Goal: Transaction & Acquisition: Purchase product/service

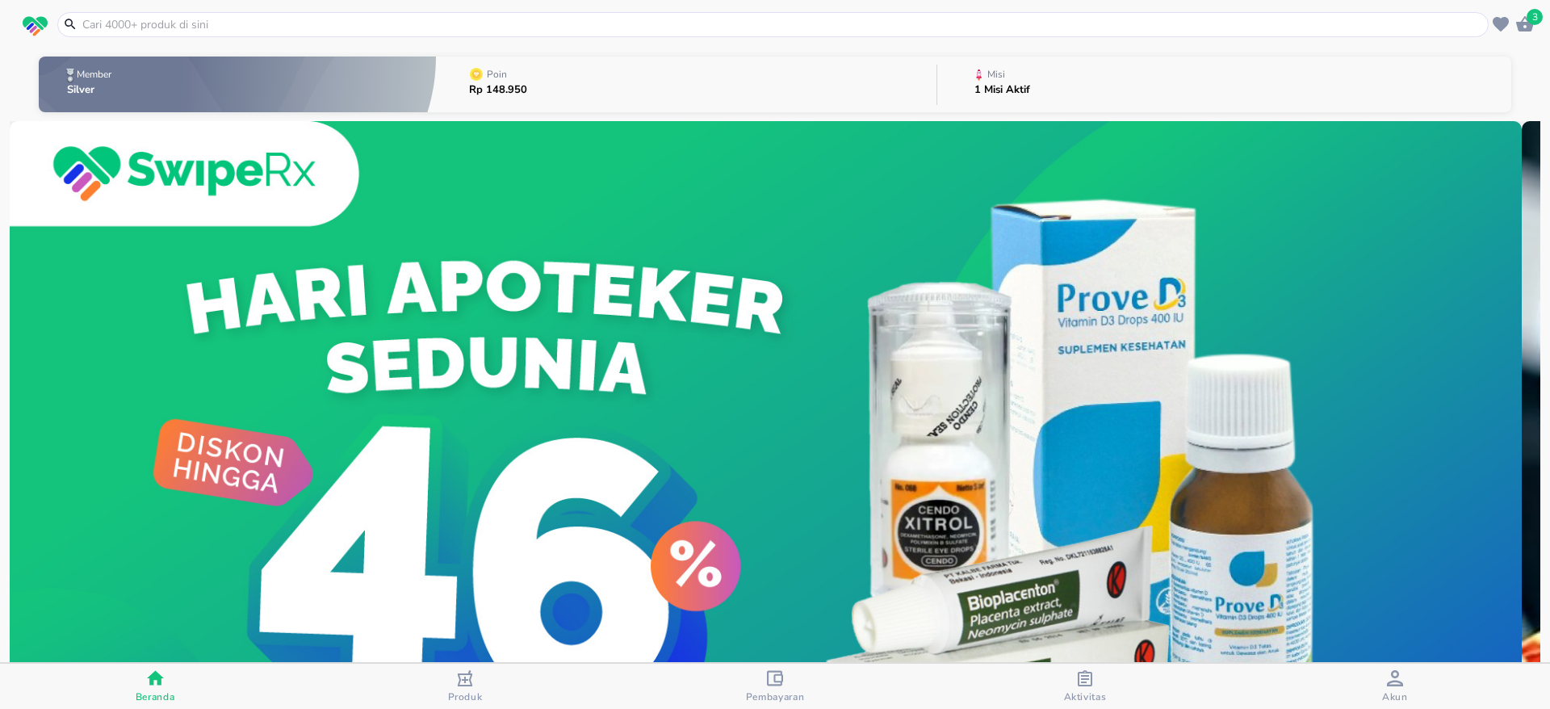
click at [264, 29] on input "text" at bounding box center [783, 24] width 1404 height 17
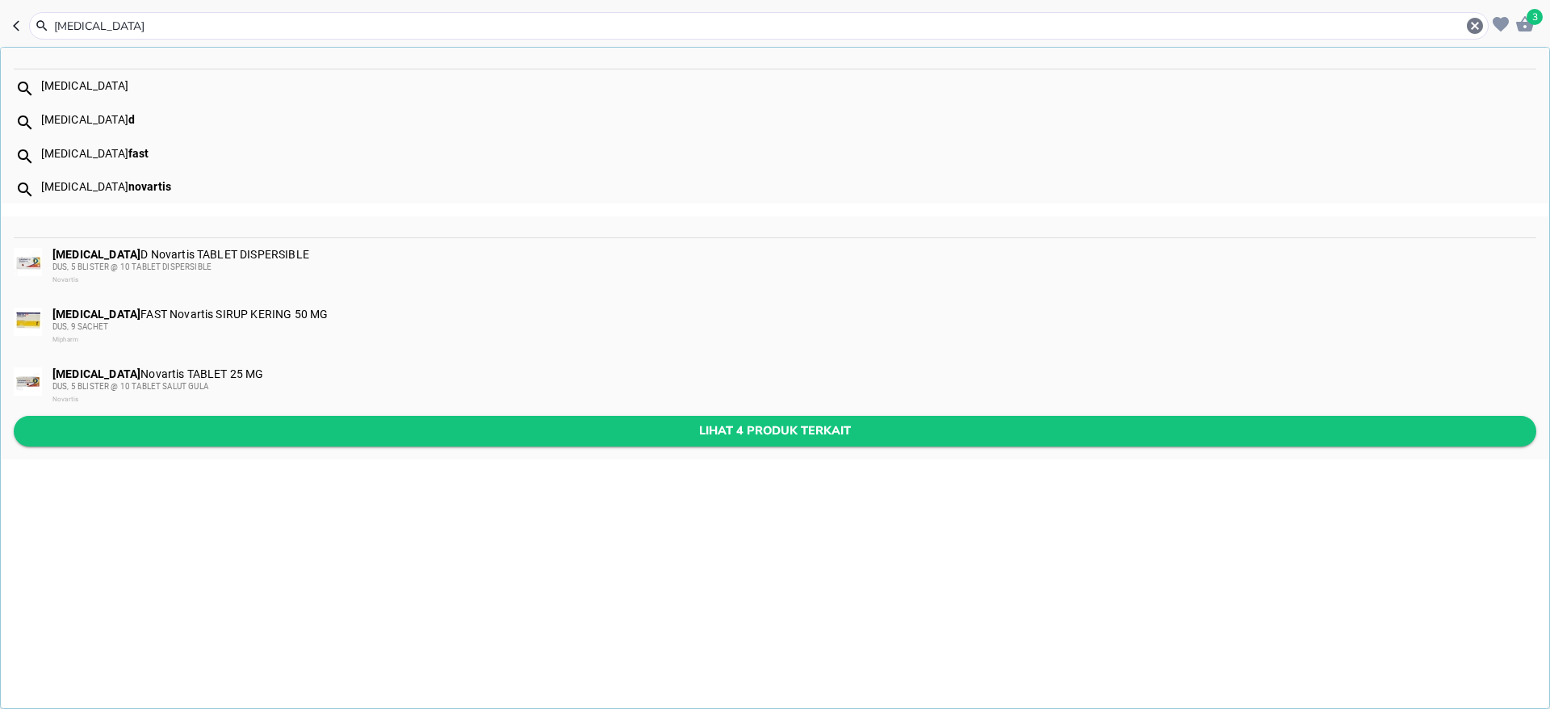
type input "[MEDICAL_DATA]"
click at [325, 431] on span "Lihat 4 produk terkait" at bounding box center [775, 431] width 1497 height 20
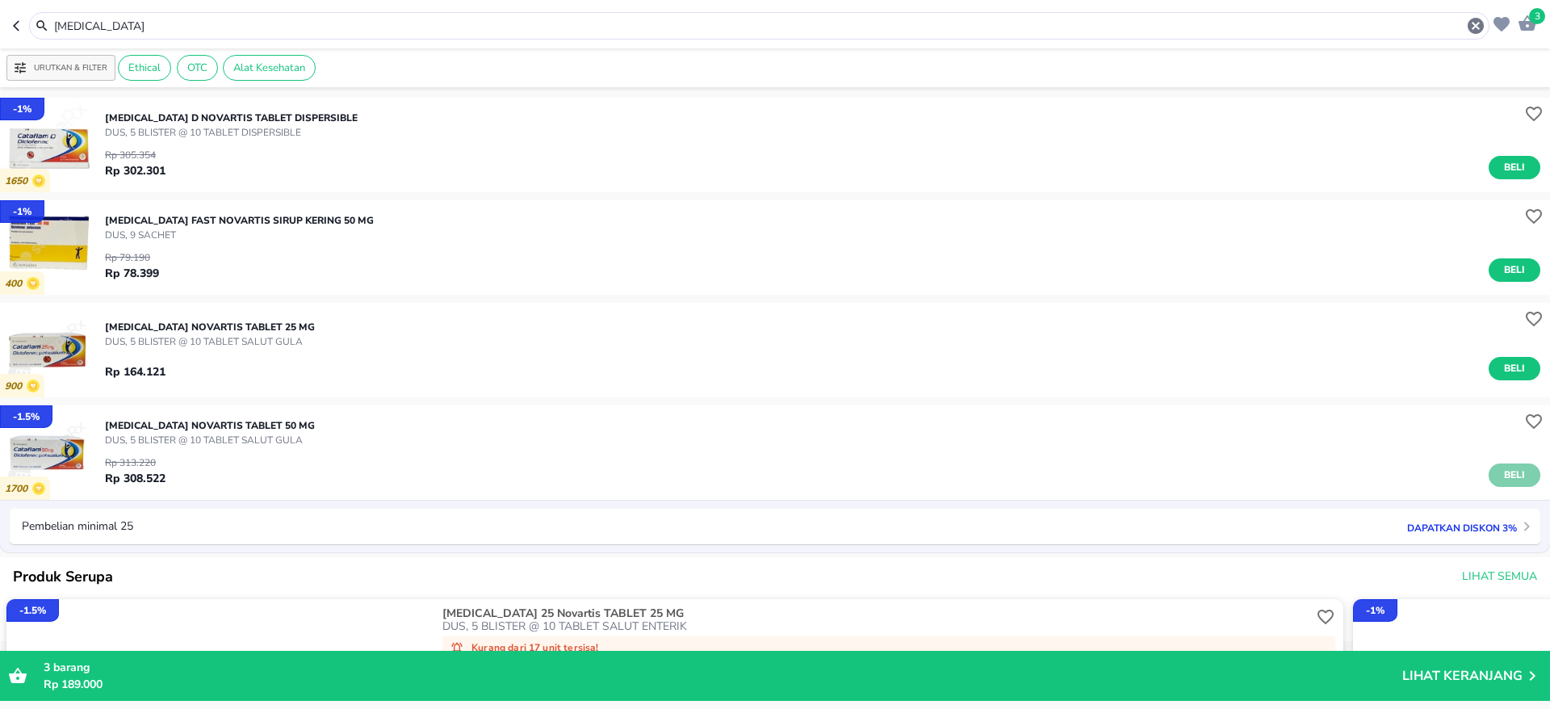
click at [1507, 468] on span "Beli" at bounding box center [1514, 475] width 27 height 17
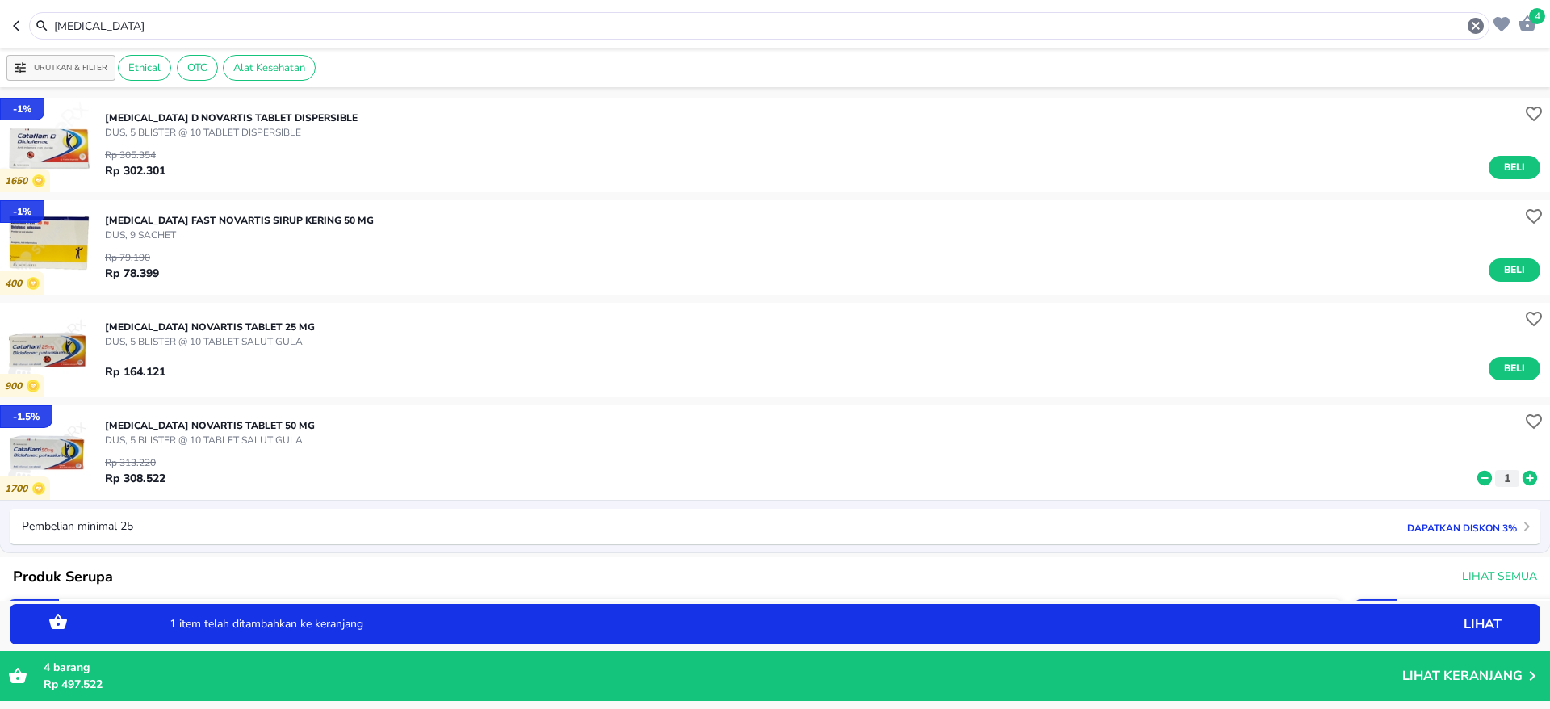
click at [1529, 20] on icon "button" at bounding box center [1527, 23] width 19 height 19
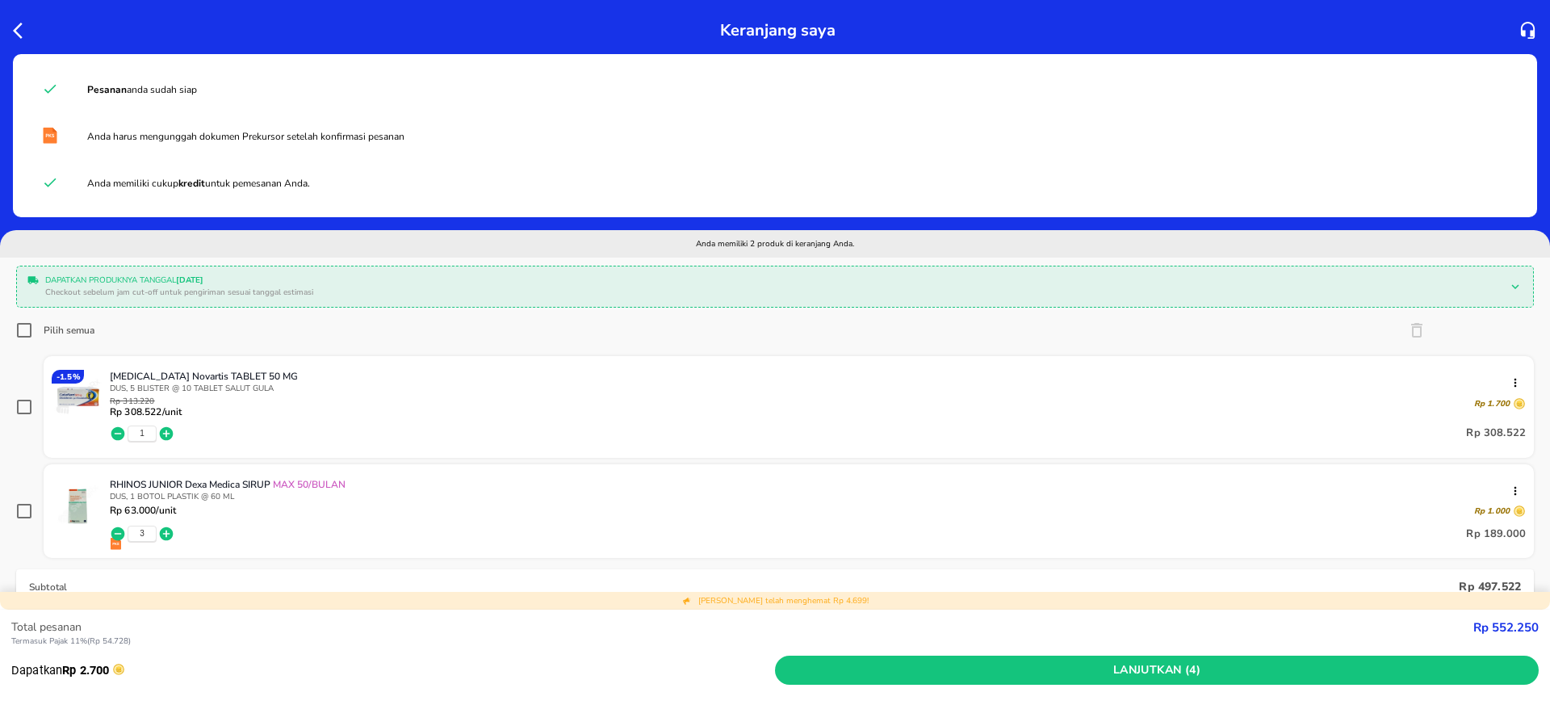
scroll to position [121, 0]
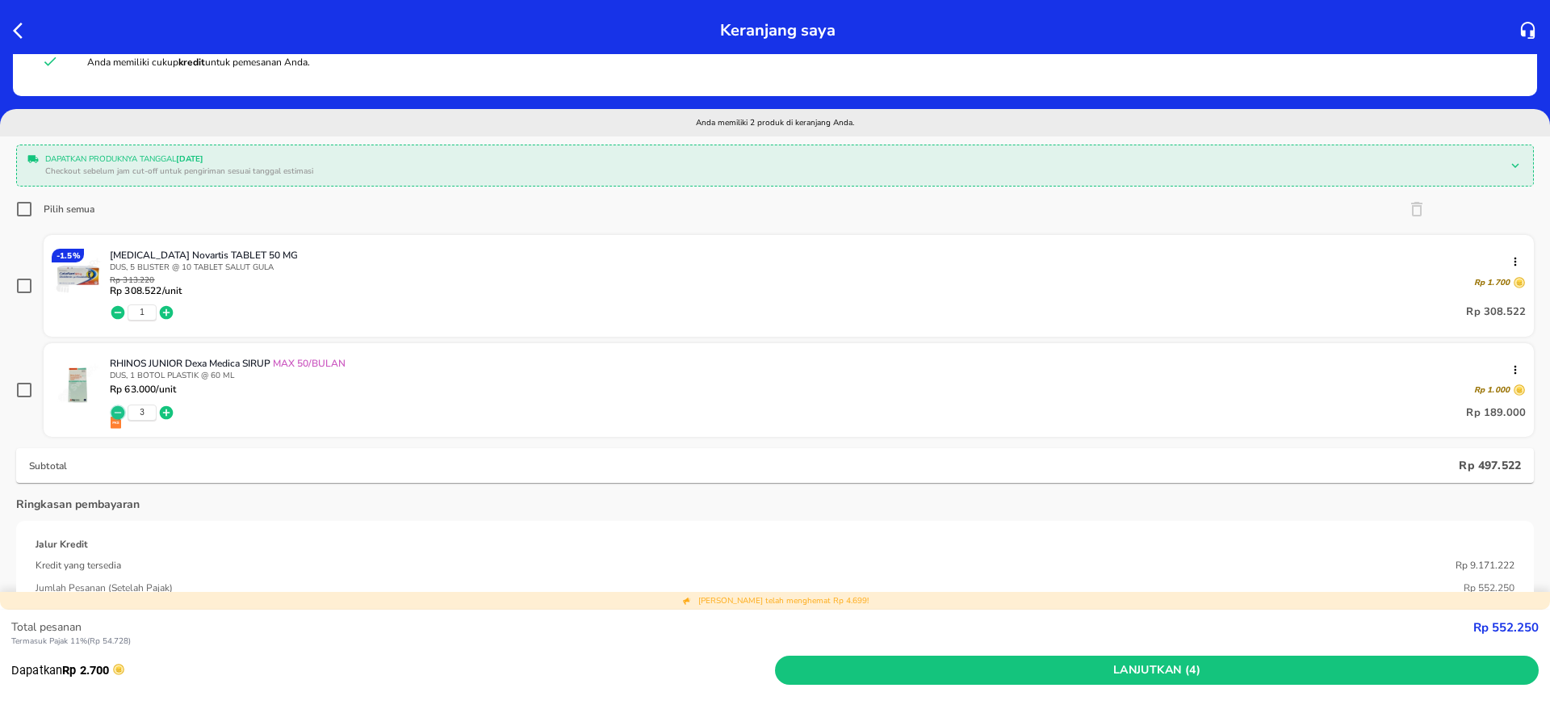
click at [115, 410] on icon "button" at bounding box center [118, 413] width 14 height 14
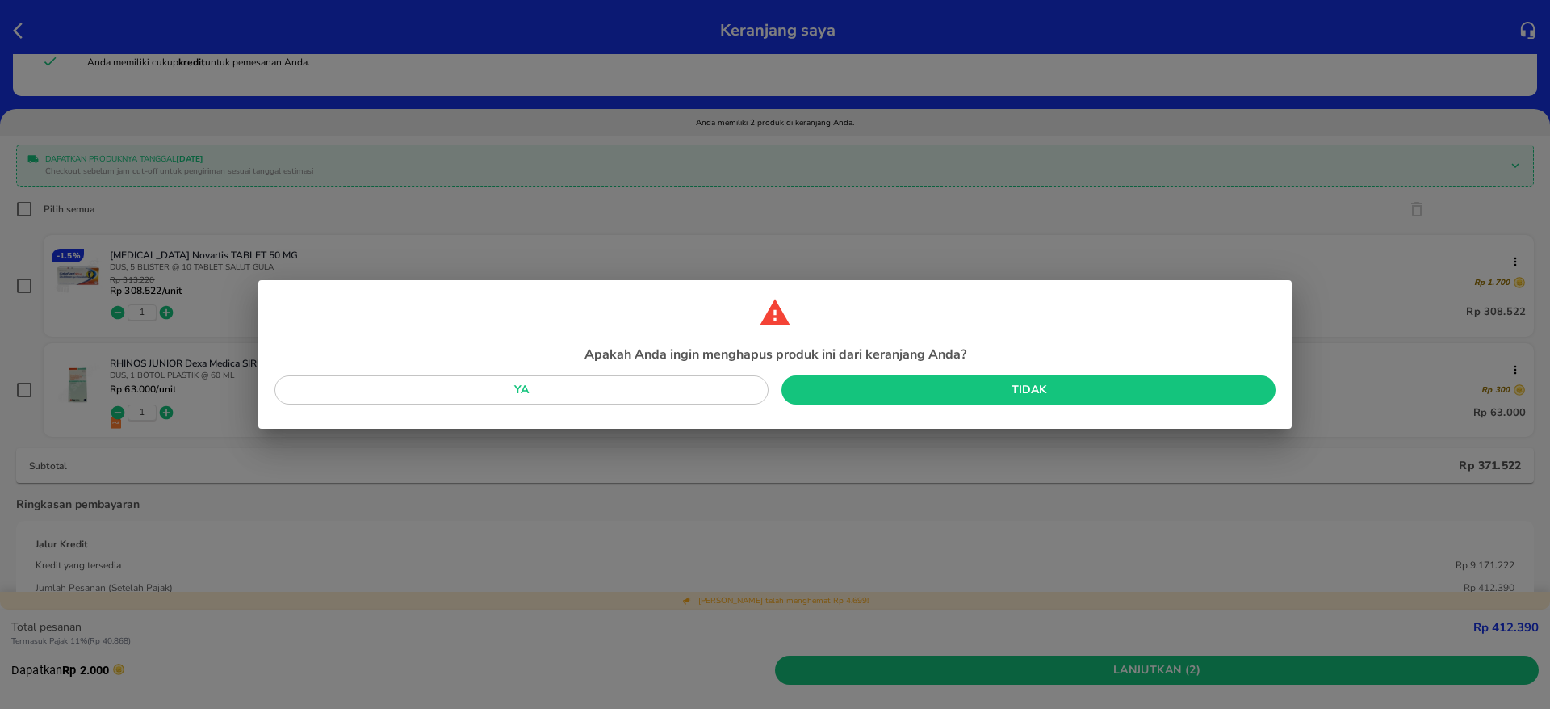
drag, startPoint x: 869, startPoint y: 398, endPoint x: 739, endPoint y: 437, distance: 135.6
click at [739, 437] on div "Apakah Anda ingin menghapus produk ini dari keranjang Anda? Ya Tidak" at bounding box center [775, 354] width 1550 height 709
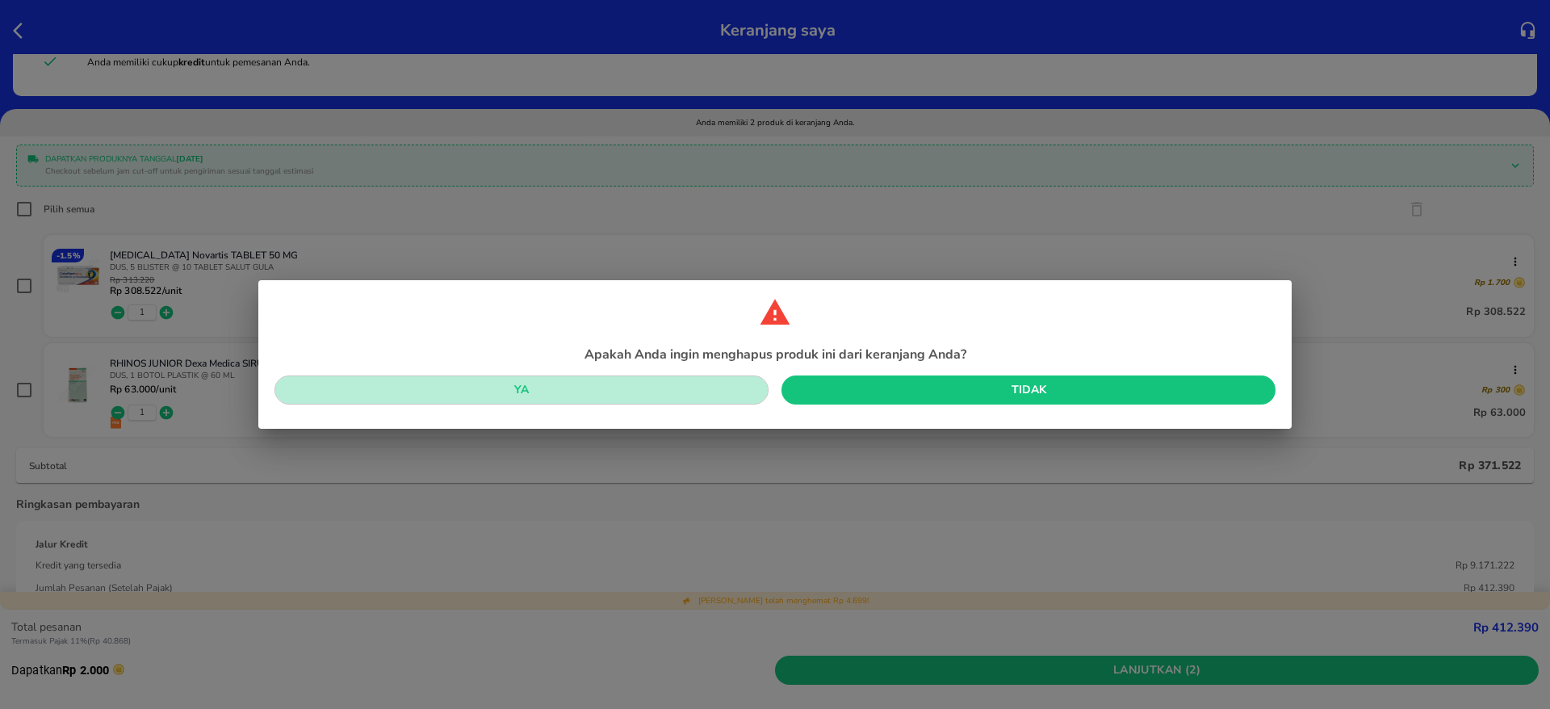
click at [675, 390] on span "Ya" at bounding box center [521, 390] width 468 height 20
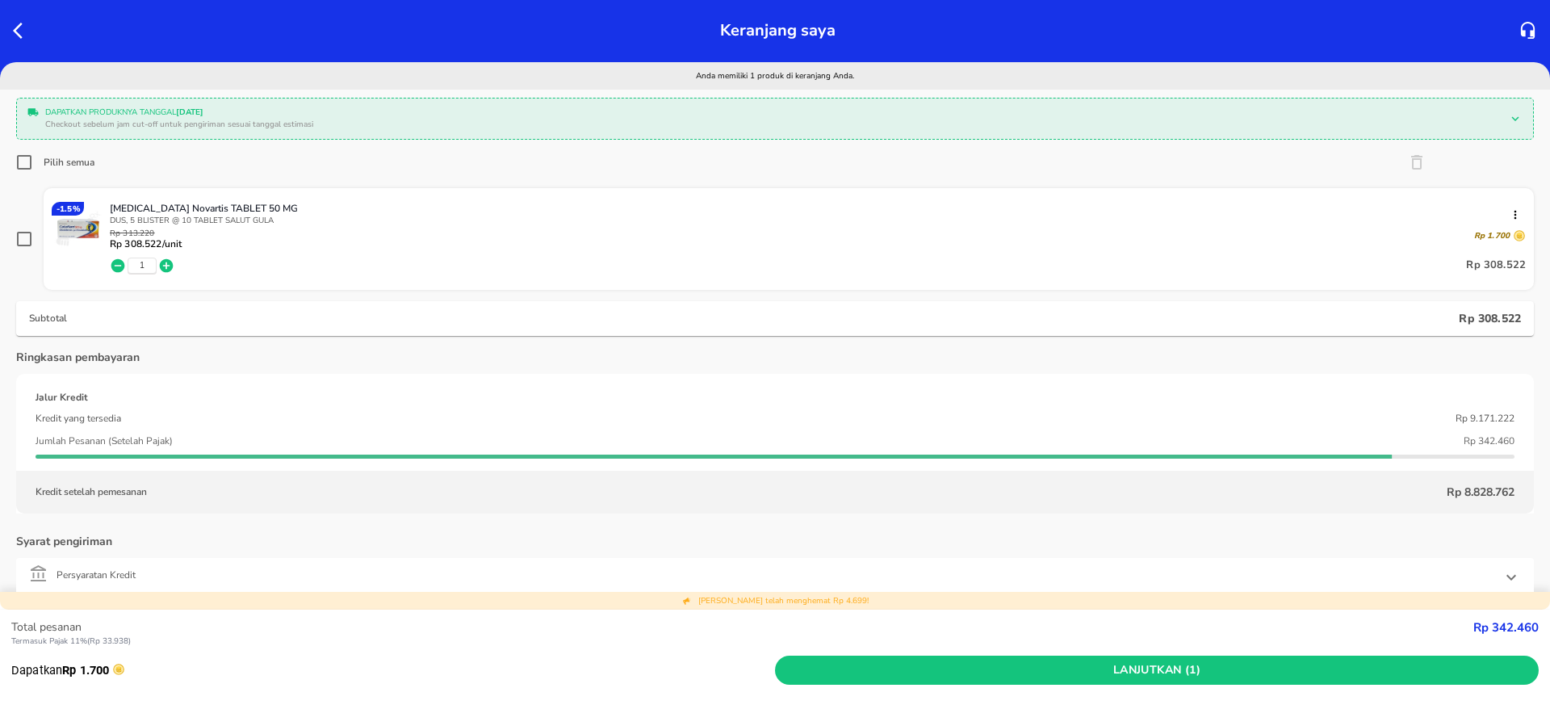
scroll to position [74, 0]
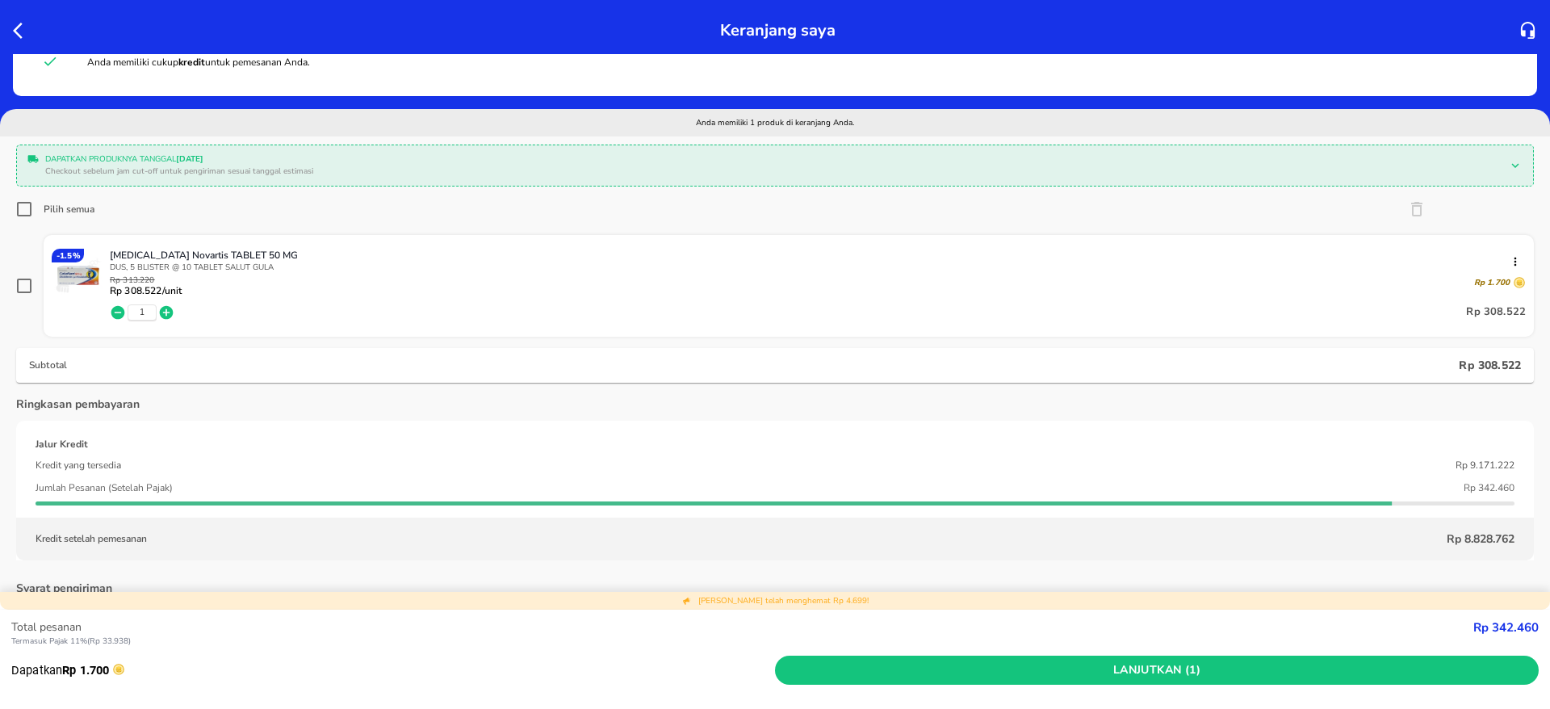
click at [27, 26] on icon "button" at bounding box center [22, 30] width 19 height 19
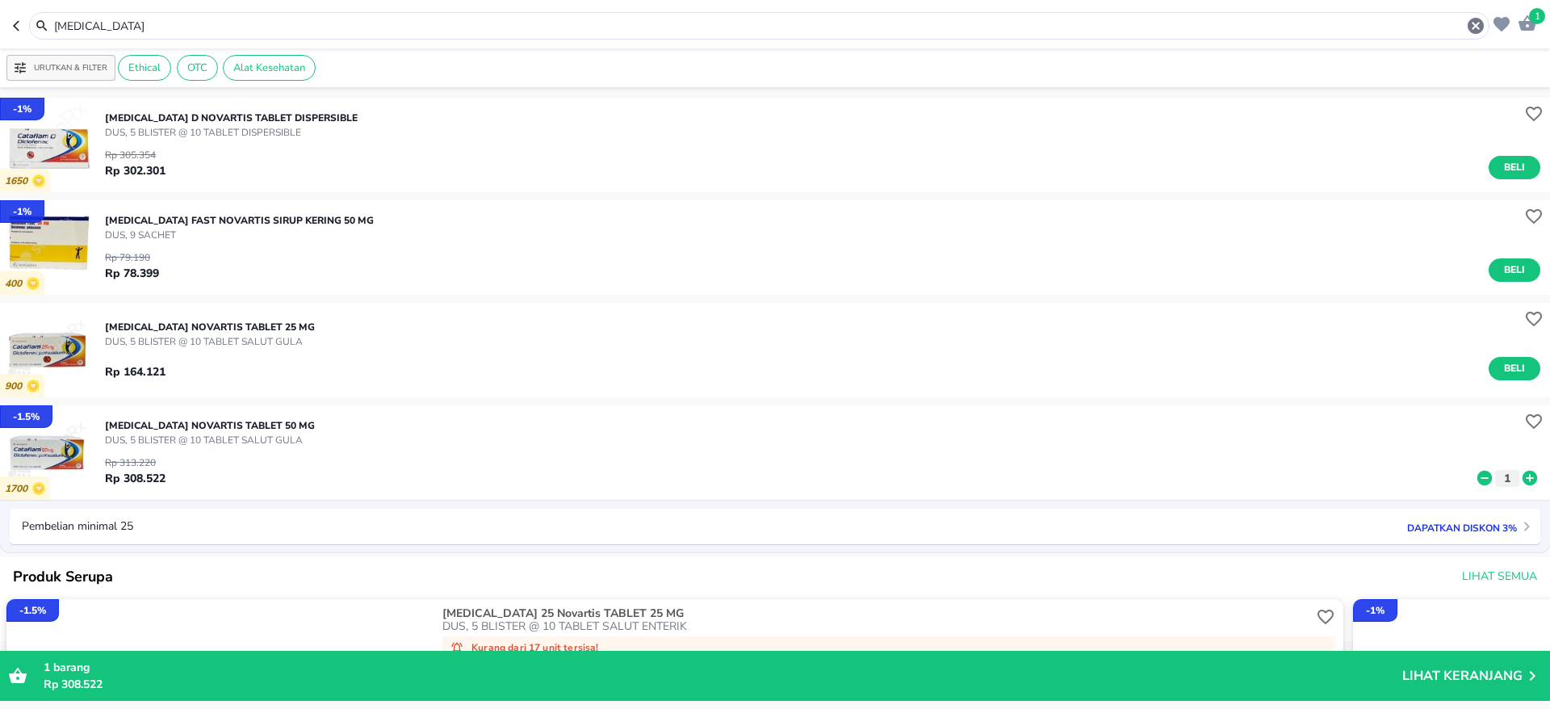
drag, startPoint x: 181, startPoint y: 15, endPoint x: 0, endPoint y: 16, distance: 180.9
click at [0, 16] on header "1 [MEDICAL_DATA]" at bounding box center [775, 24] width 1550 height 48
drag, startPoint x: 115, startPoint y: 22, endPoint x: 0, endPoint y: 26, distance: 114.7
click at [0, 26] on header "1 [MEDICAL_DATA]" at bounding box center [775, 24] width 1550 height 48
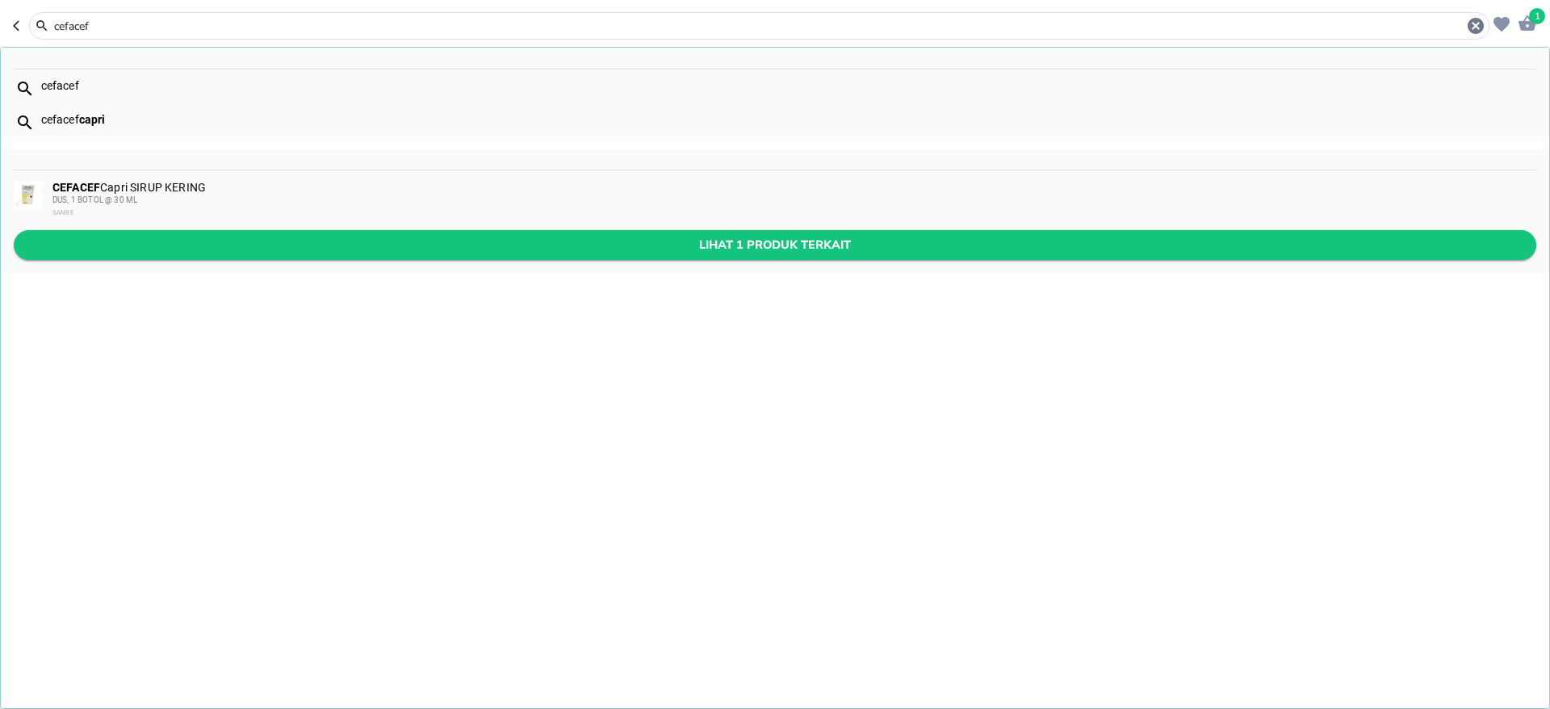
click at [292, 239] on span "Lihat 1 produk terkait" at bounding box center [775, 245] width 1497 height 20
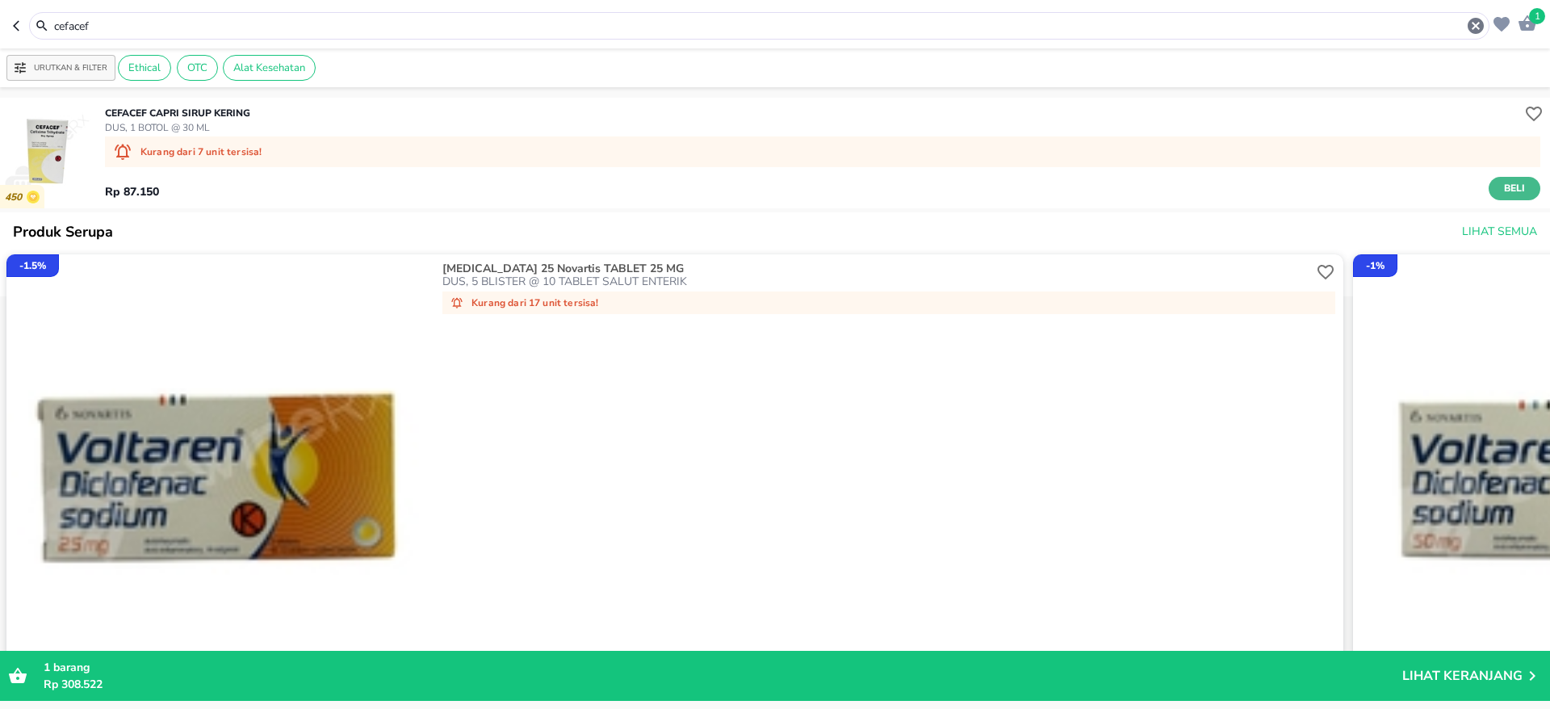
click at [1501, 180] on span "Beli" at bounding box center [1514, 188] width 27 height 17
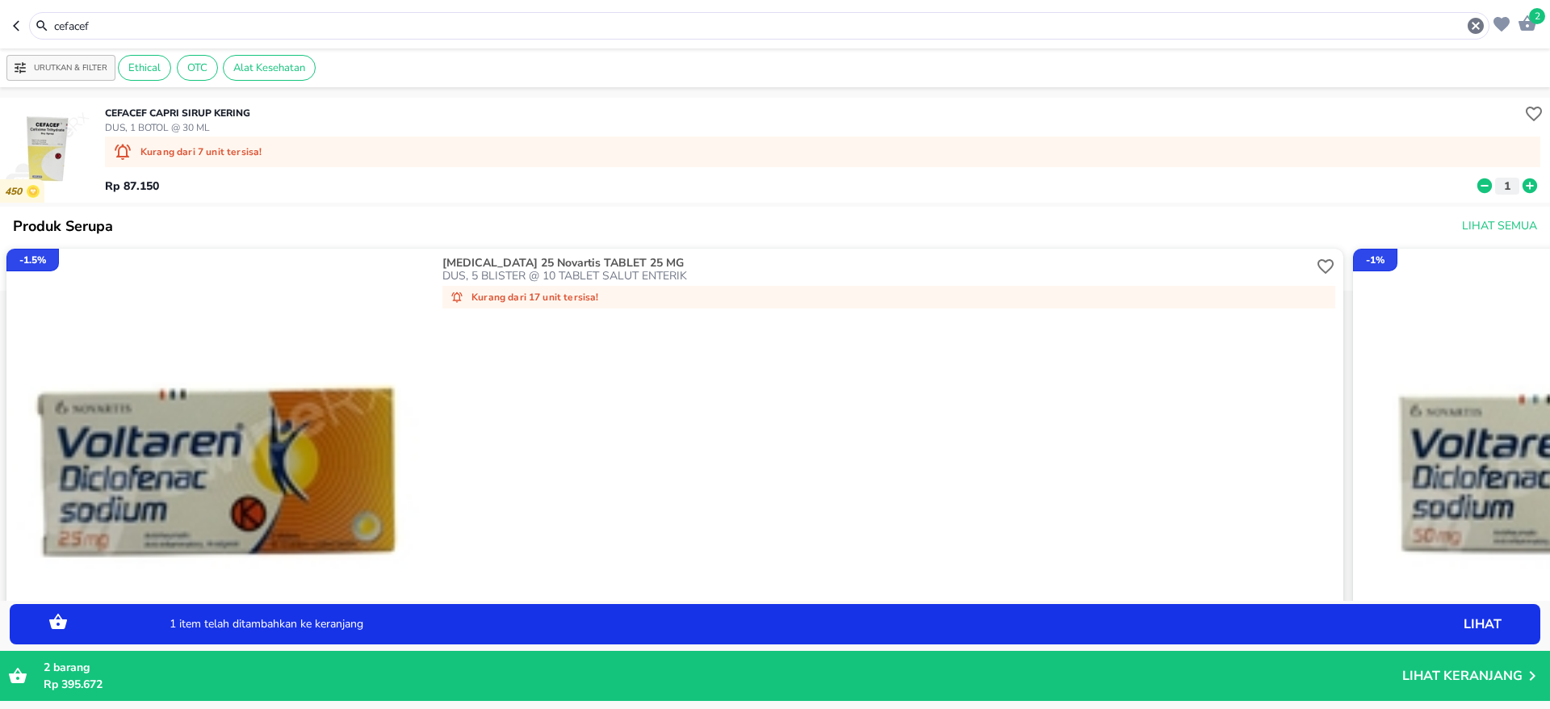
click at [1523, 183] on icon at bounding box center [1530, 185] width 15 height 15
click at [175, 36] on div "cefacef" at bounding box center [759, 25] width 1461 height 27
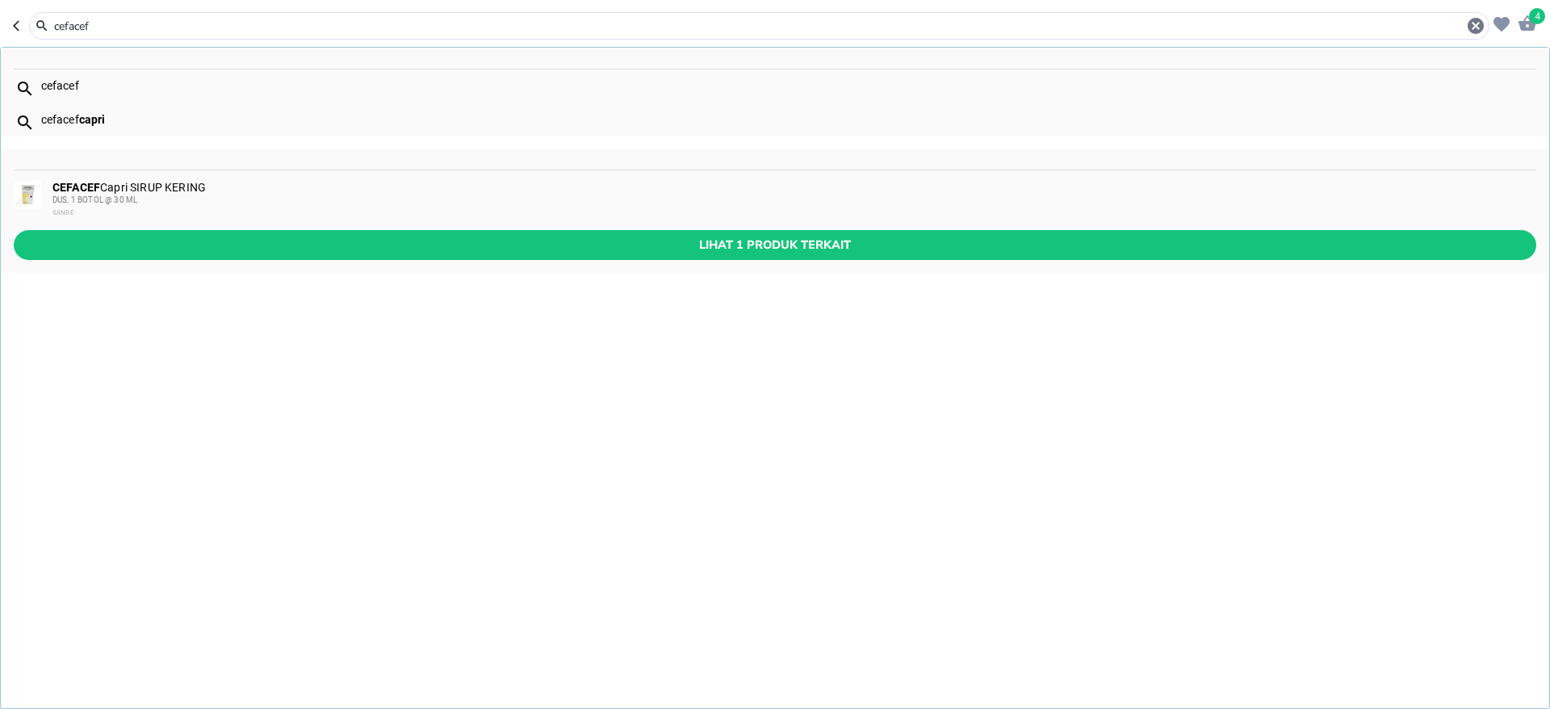
drag, startPoint x: 153, startPoint y: 27, endPoint x: 0, endPoint y: 27, distance: 152.6
click at [0, 27] on header "4 cefacef cefacef cefacef capri CEFACEF Capri SIRUP KERING DUS, 1 BOTOL @ 30 ML…" at bounding box center [775, 24] width 1550 height 48
type input "lopamid"
click at [372, 239] on span "Lihat 1 produk terkait" at bounding box center [775, 245] width 1497 height 20
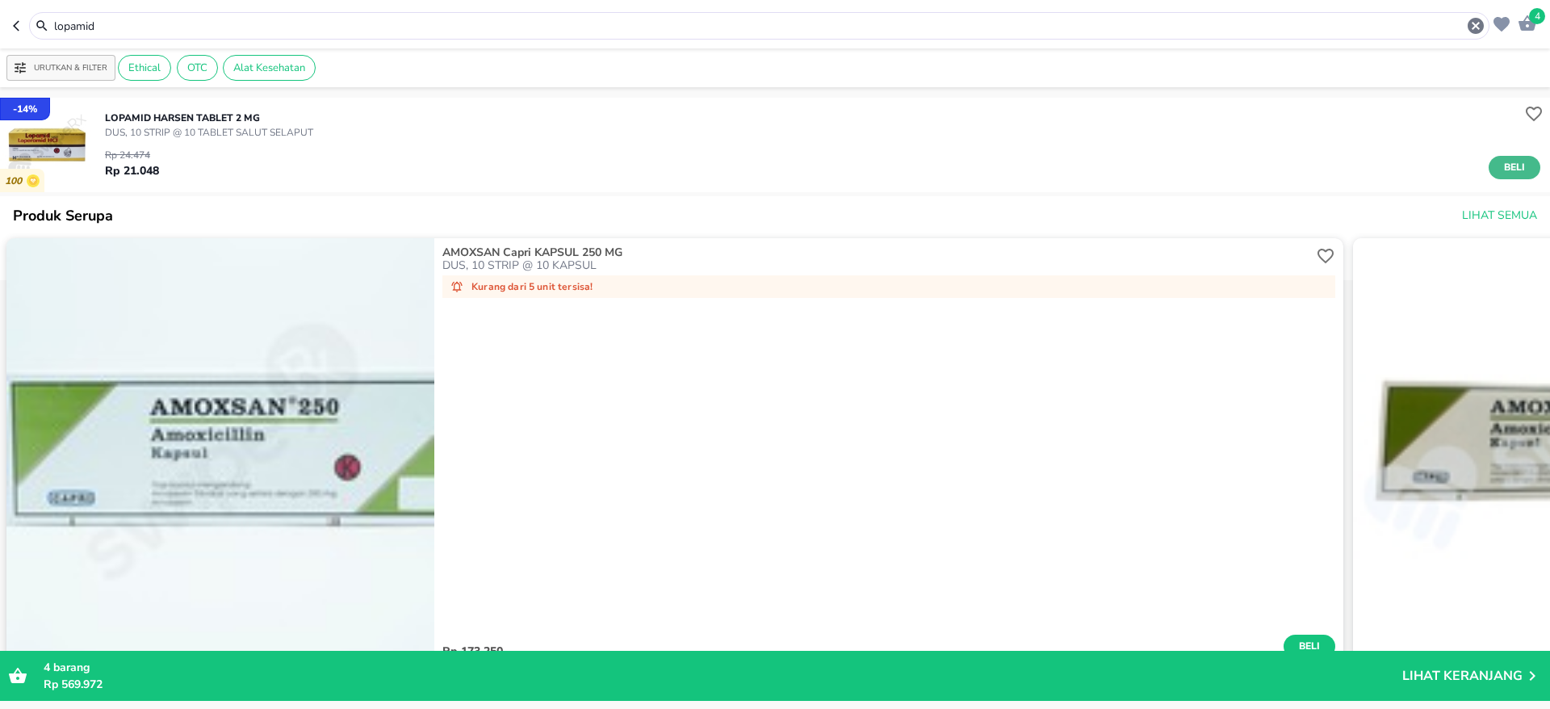
click at [1491, 156] on button "Beli" at bounding box center [1515, 167] width 52 height 23
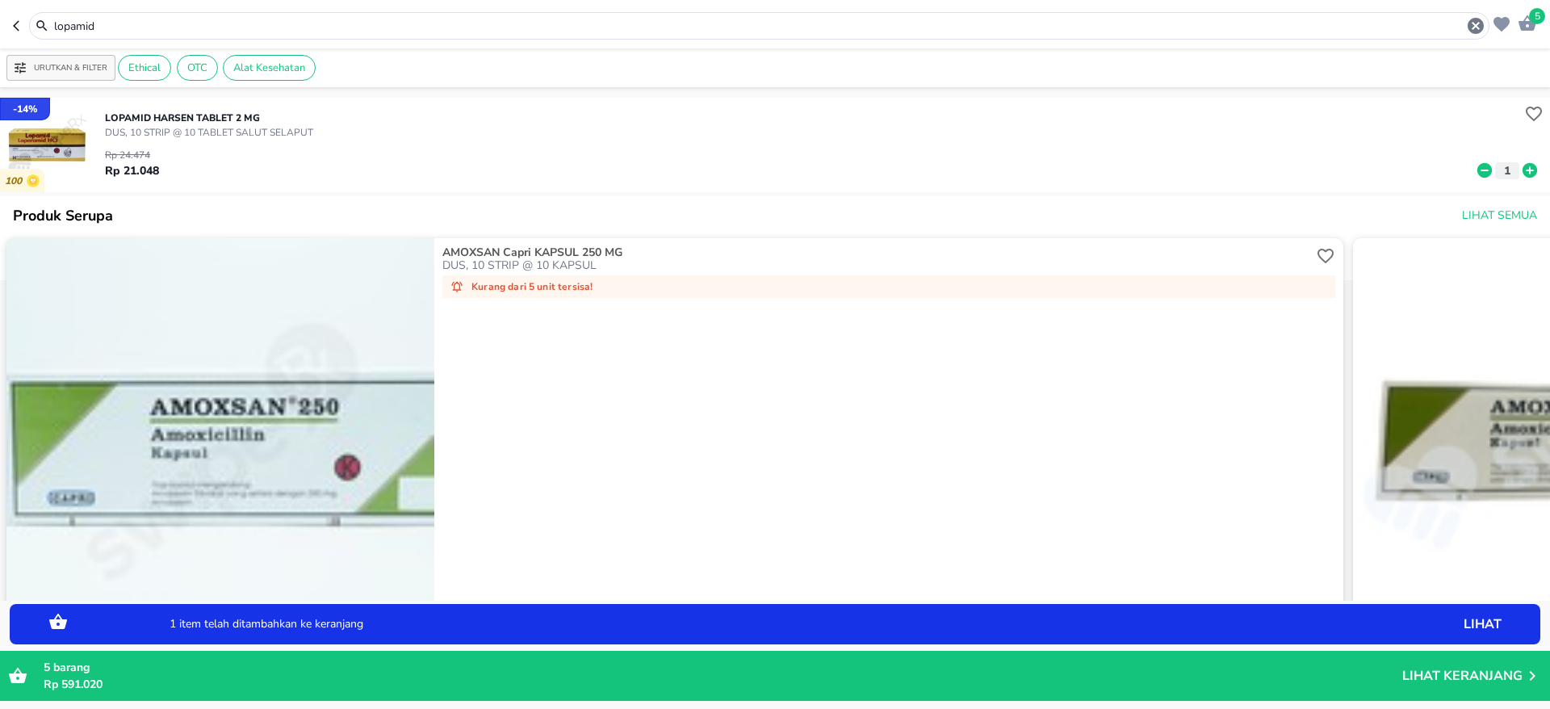
click at [1526, 23] on icon "button" at bounding box center [1528, 22] width 18 height 15
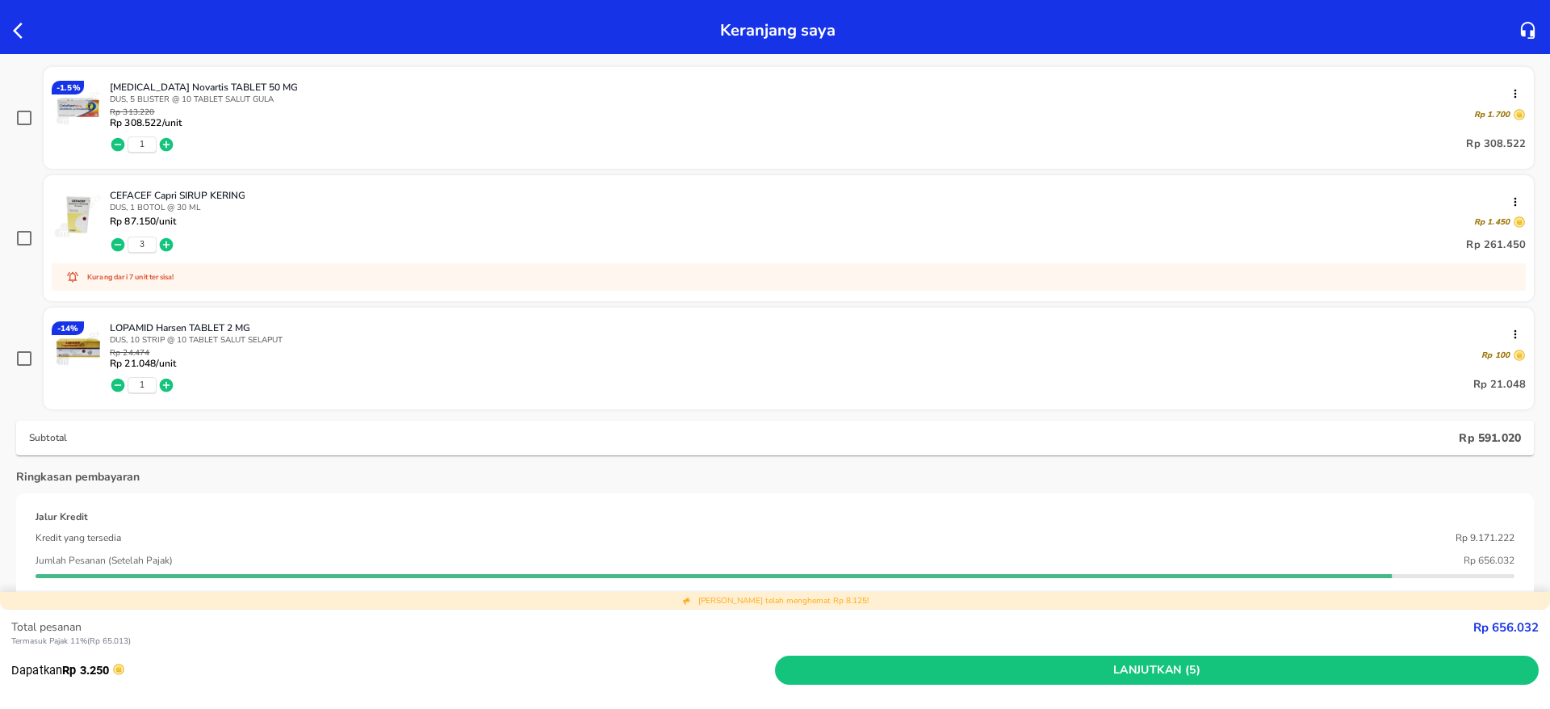
scroll to position [121, 0]
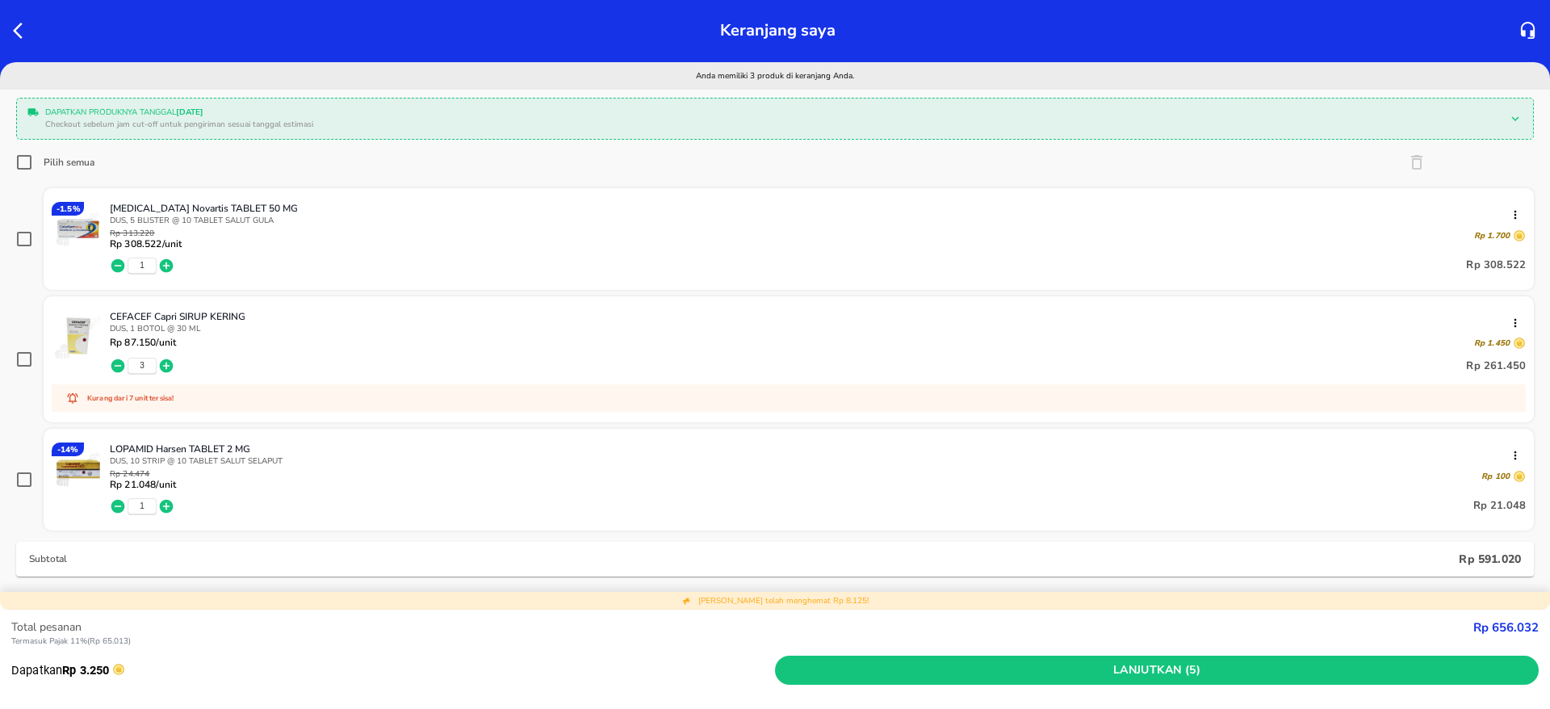
click at [33, 163] on icon at bounding box center [24, 162] width 19 height 19
click at [32, 163] on input "Pilih semua" at bounding box center [24, 162] width 16 height 16
checkbox input "true"
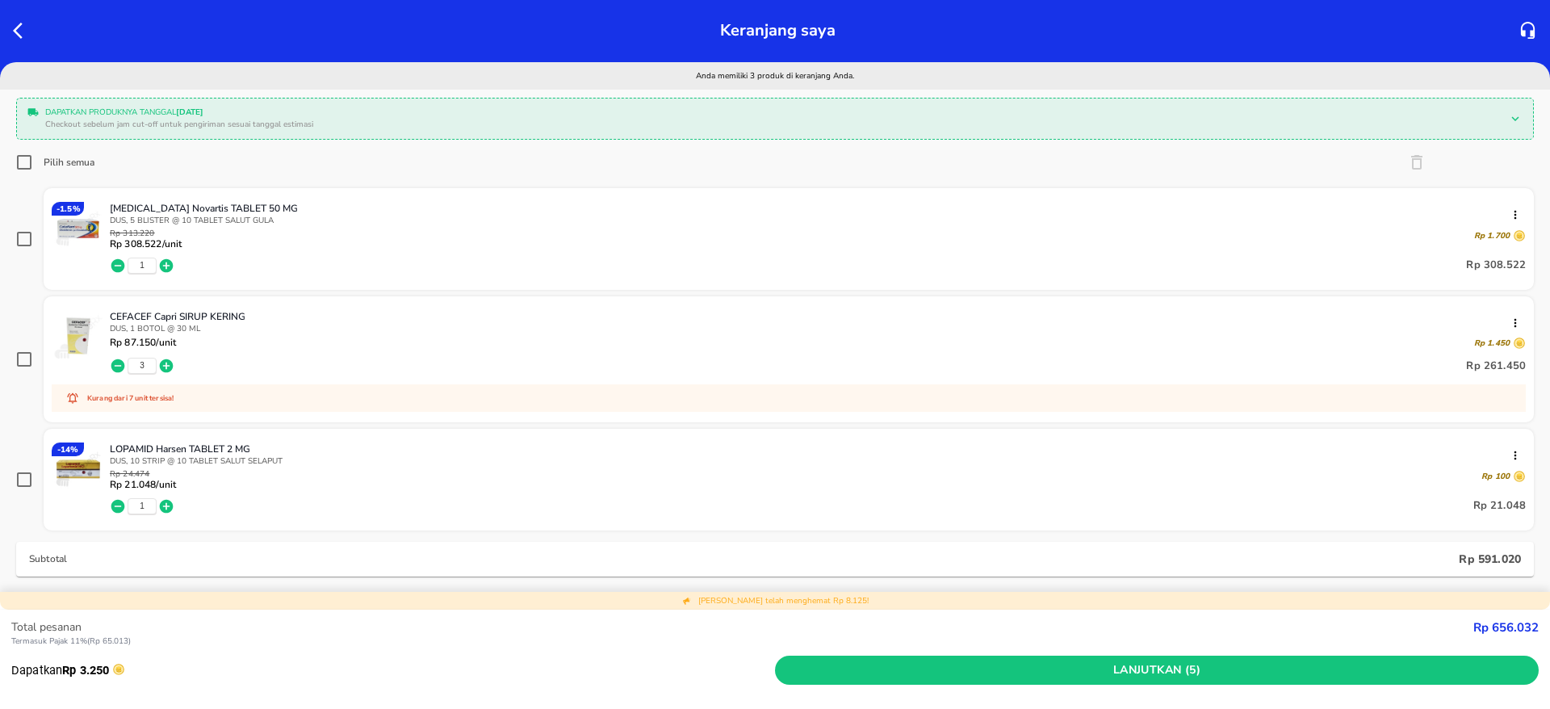
checkbox input "true"
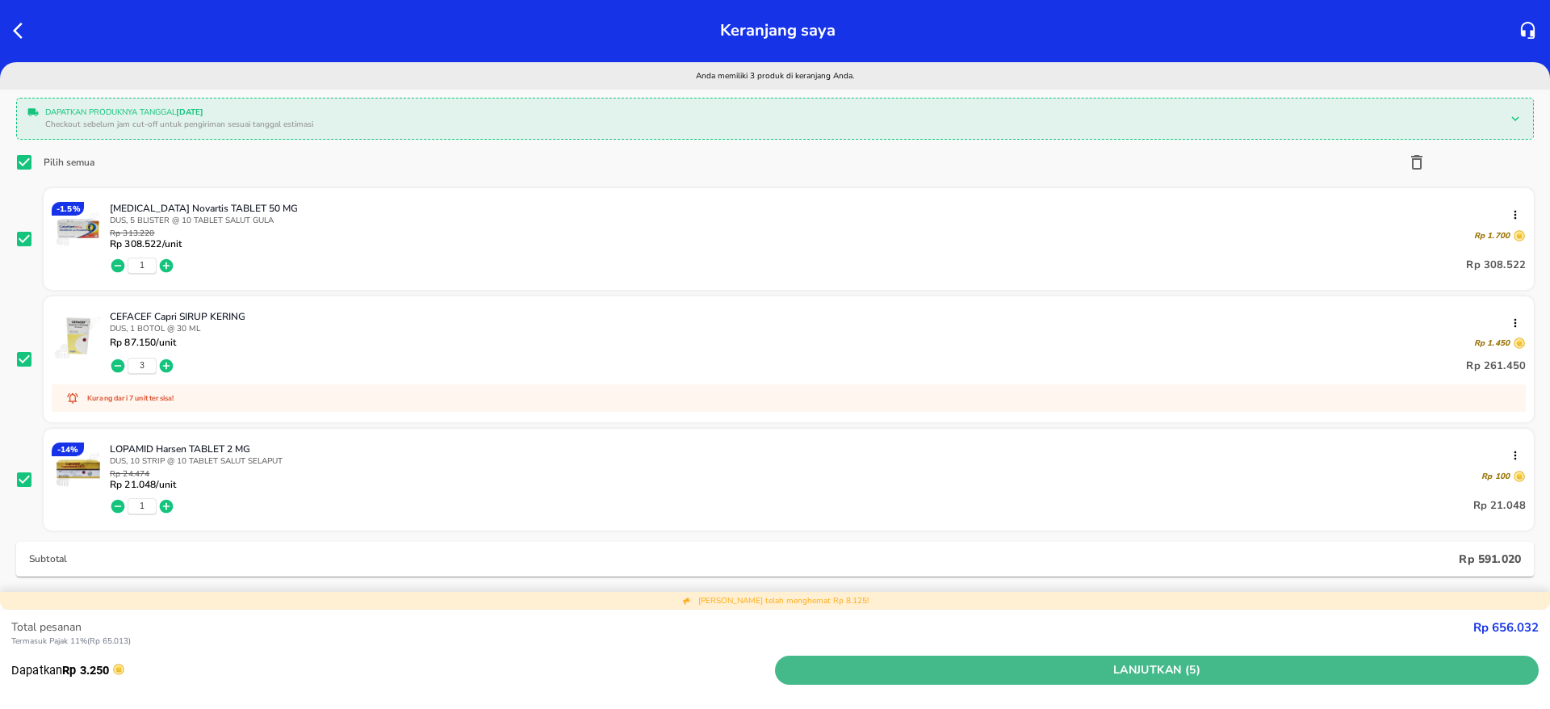
click at [1202, 673] on span "Lanjutkan (5)" at bounding box center [1157, 670] width 751 height 20
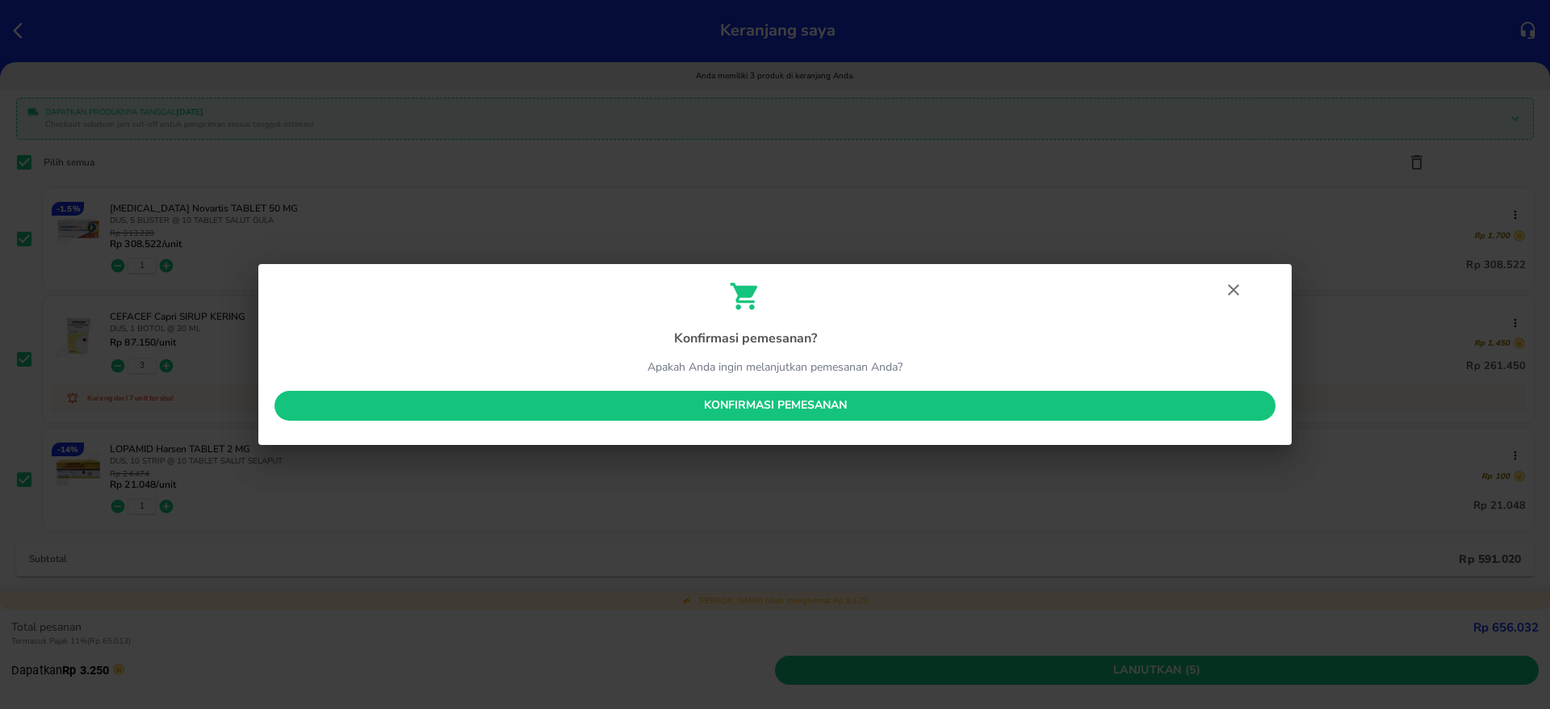
drag, startPoint x: 379, startPoint y: 191, endPoint x: 467, endPoint y: 197, distance: 89.0
click at [376, 189] on div "Konfirmasi pemesanan ? Apakah Anda ingin melanjutkan pemesanan Anda? Konfirmasi…" at bounding box center [775, 354] width 1550 height 709
click at [1243, 291] on icon "button" at bounding box center [1233, 289] width 19 height 19
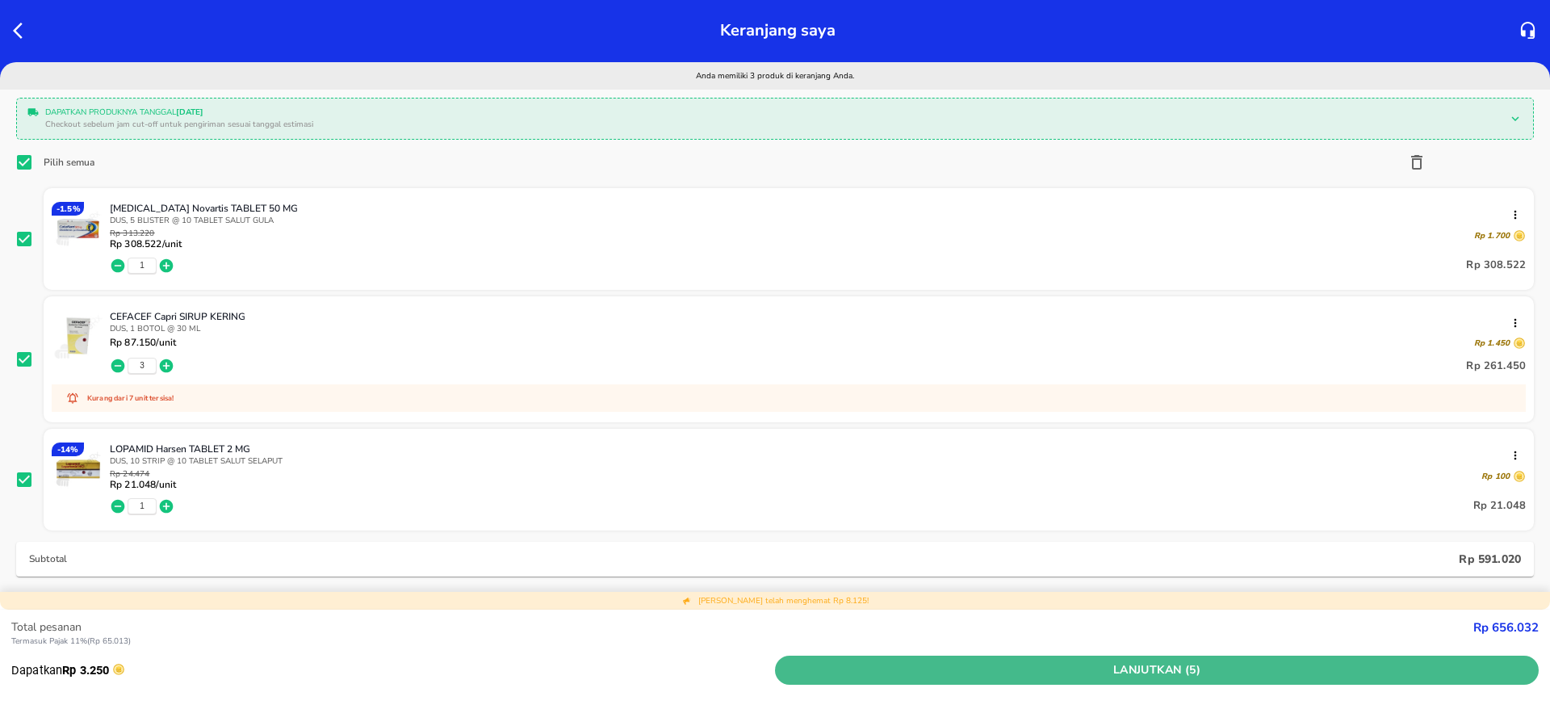
click at [1131, 669] on span "Lanjutkan (5)" at bounding box center [1157, 670] width 751 height 20
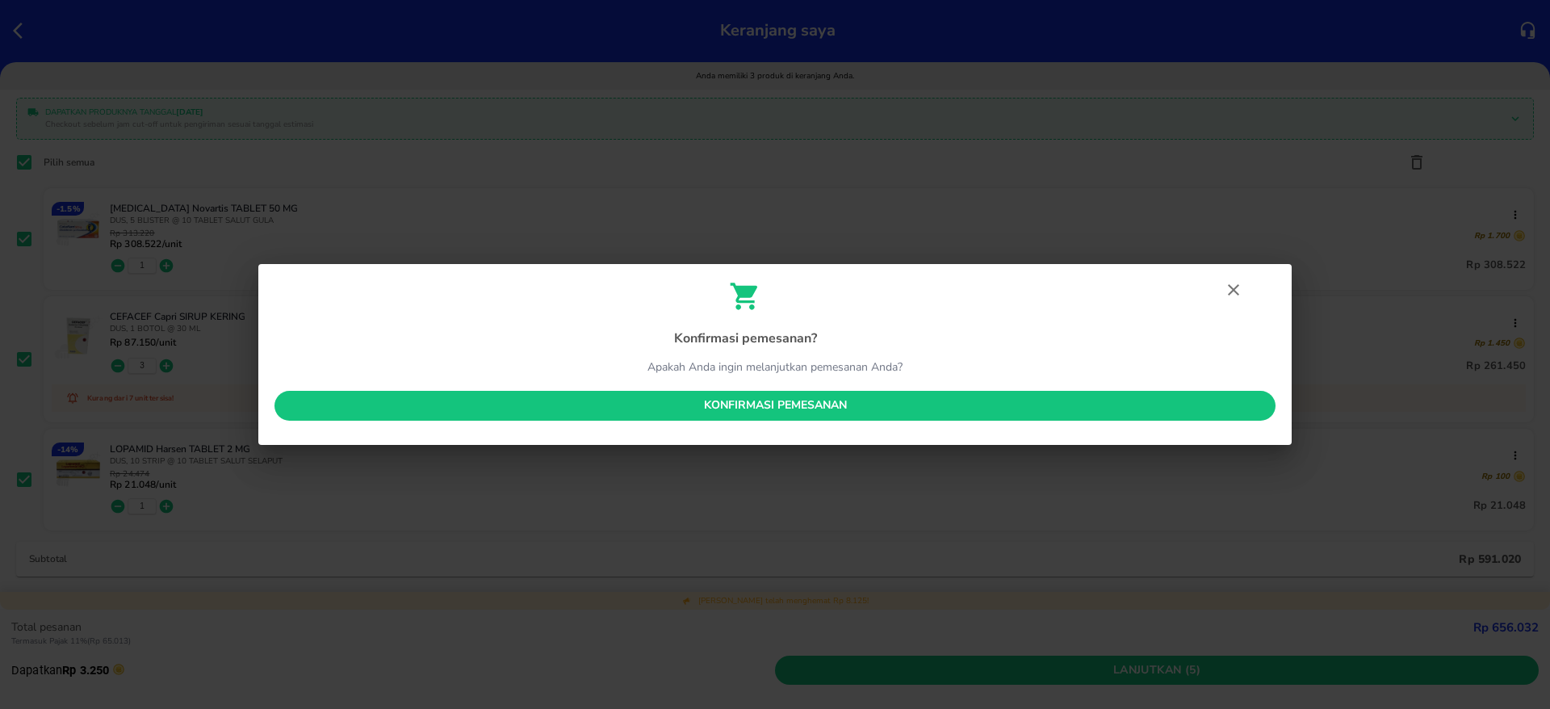
click at [774, 404] on span "Konfirmasi pemesanan" at bounding box center [774, 406] width 975 height 20
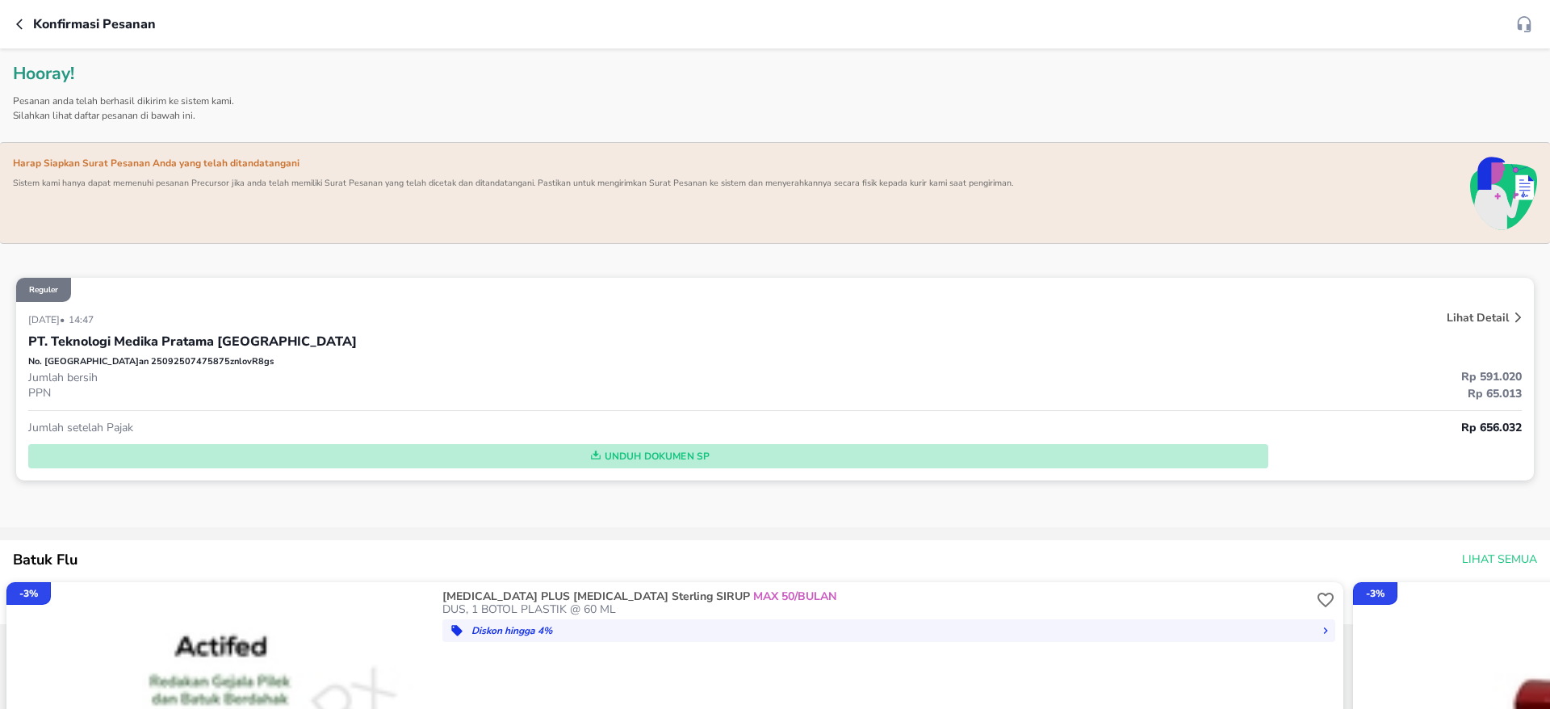
click at [652, 455] on span "Unduh Dokumen SP" at bounding box center [648, 456] width 1227 height 21
